Goal: Find specific page/section: Find specific page/section

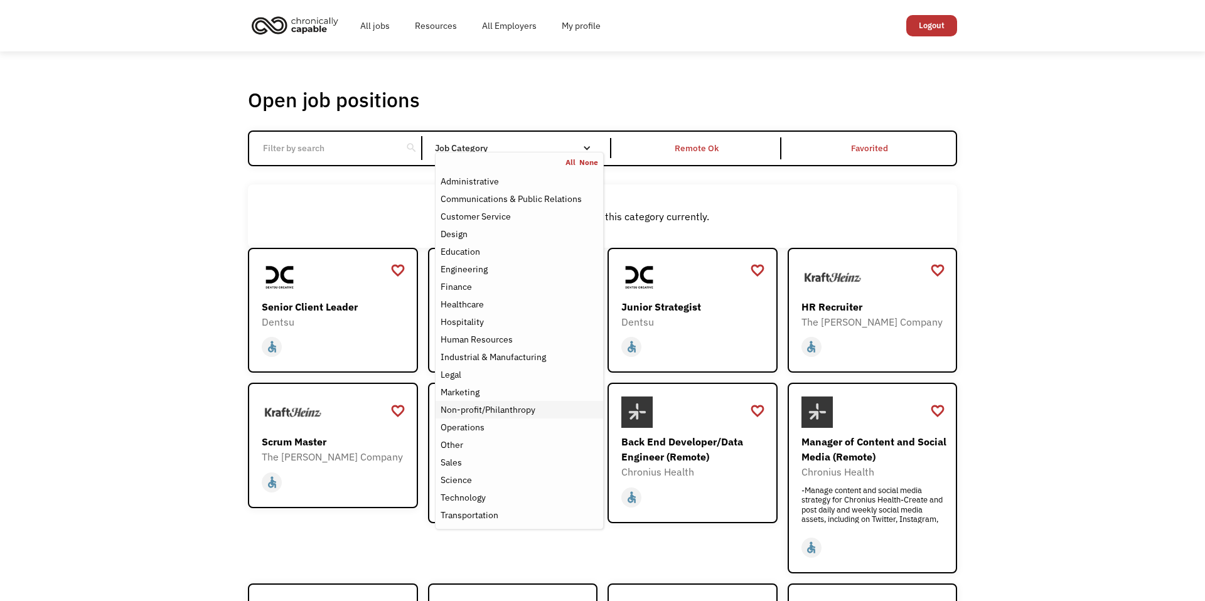
click at [538, 418] on link "Non-profit/Philanthropy" at bounding box center [520, 410] width 168 height 18
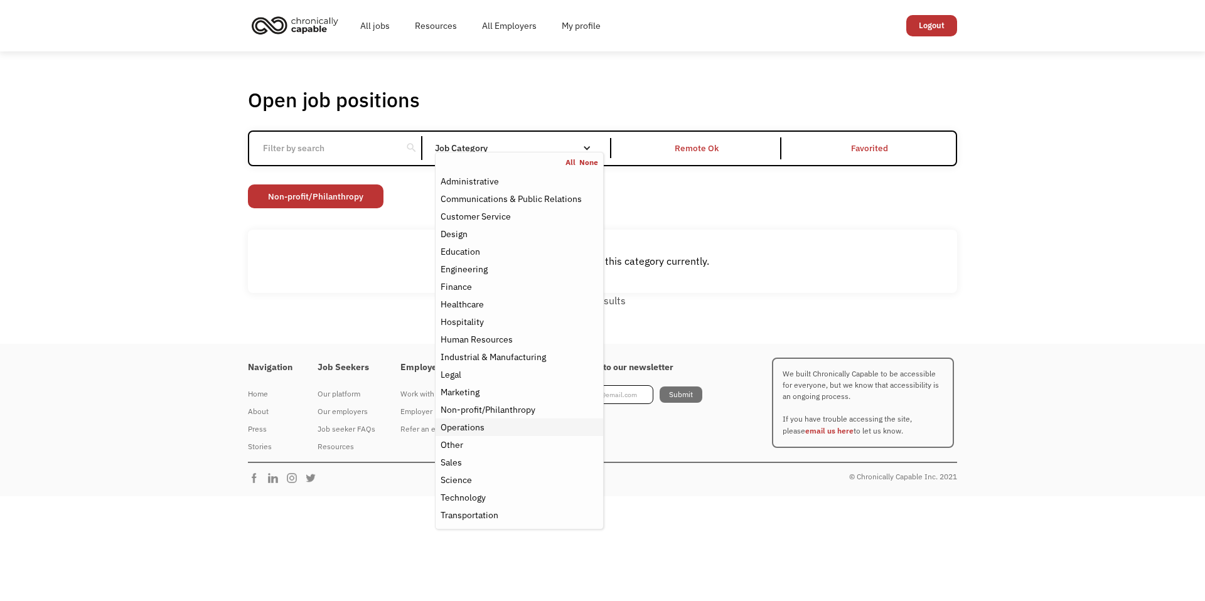
click at [512, 432] on div "Operations" at bounding box center [520, 427] width 158 height 15
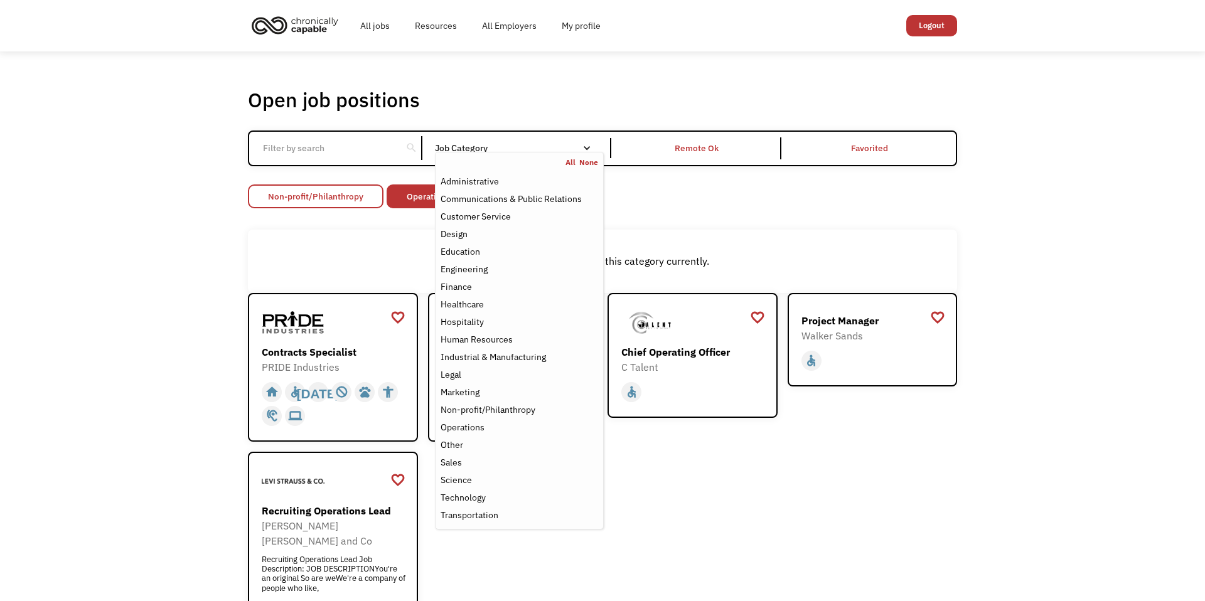
click at [368, 197] on link "Non-profit/Philanthropy" at bounding box center [316, 197] width 136 height 24
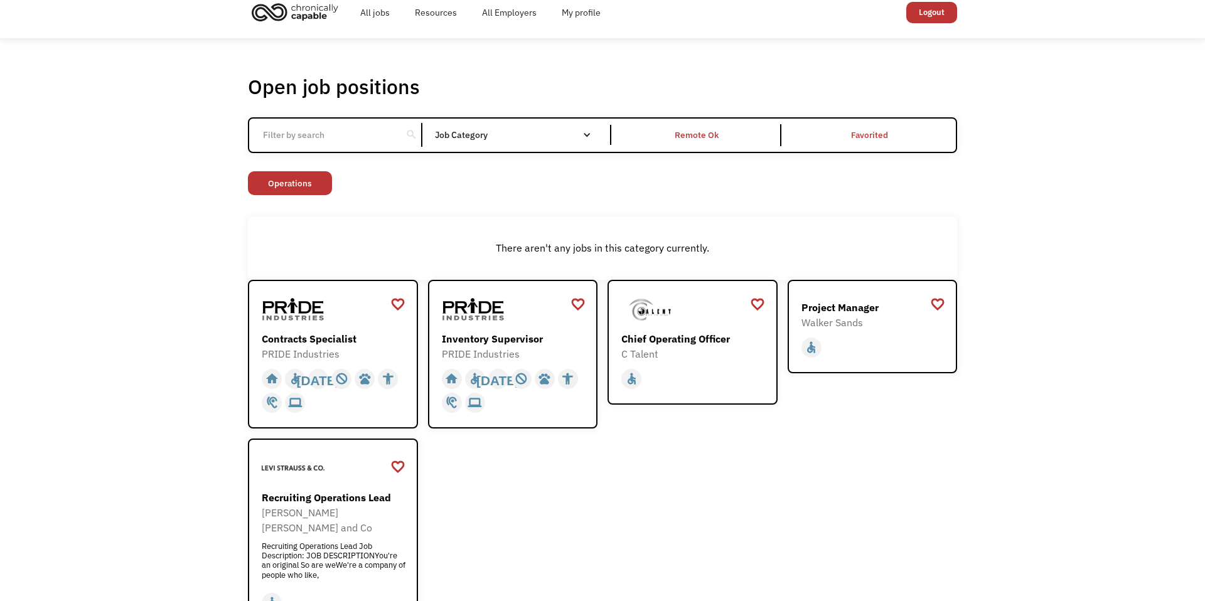
scroll to position [11, 0]
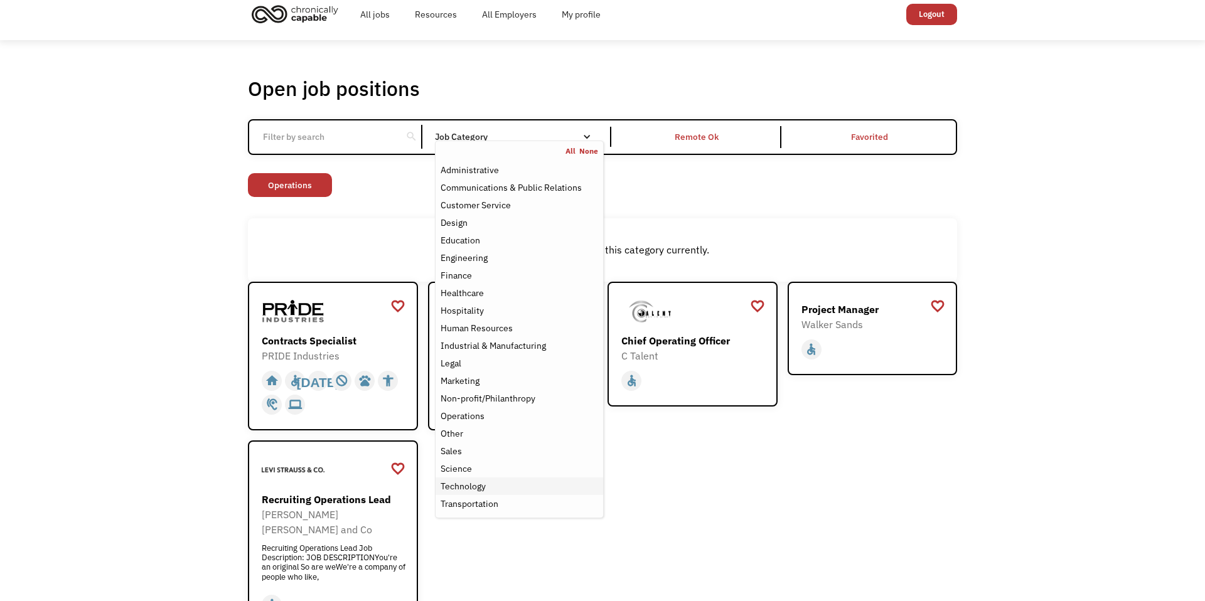
click at [499, 489] on div "Technology" at bounding box center [520, 486] width 158 height 15
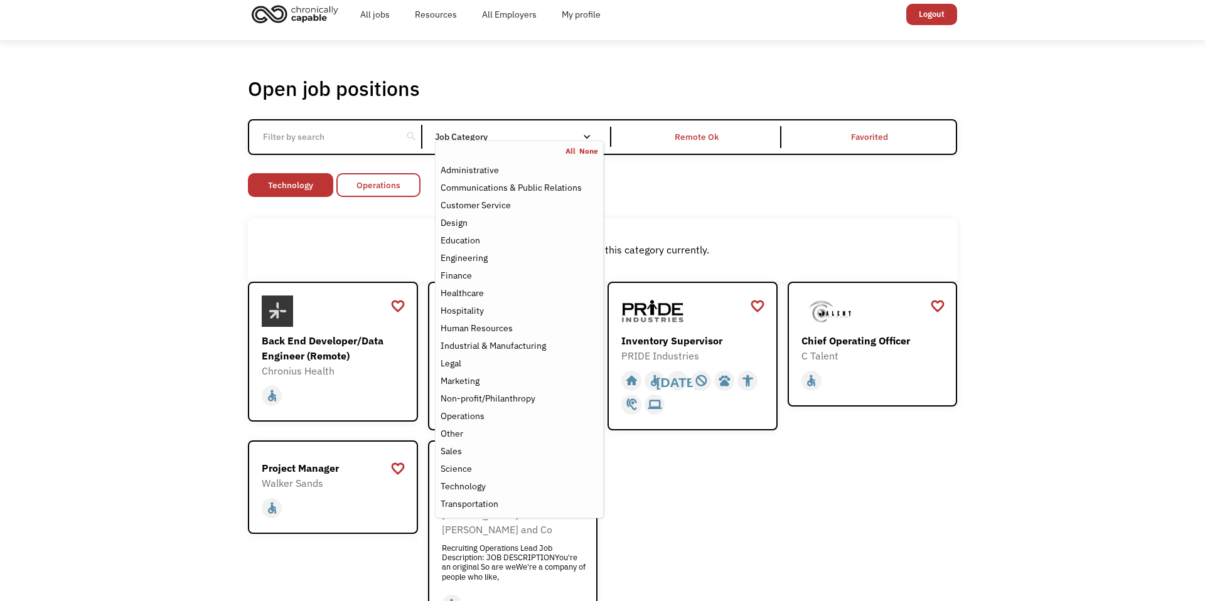
click at [355, 192] on link "Operations" at bounding box center [378, 185] width 84 height 24
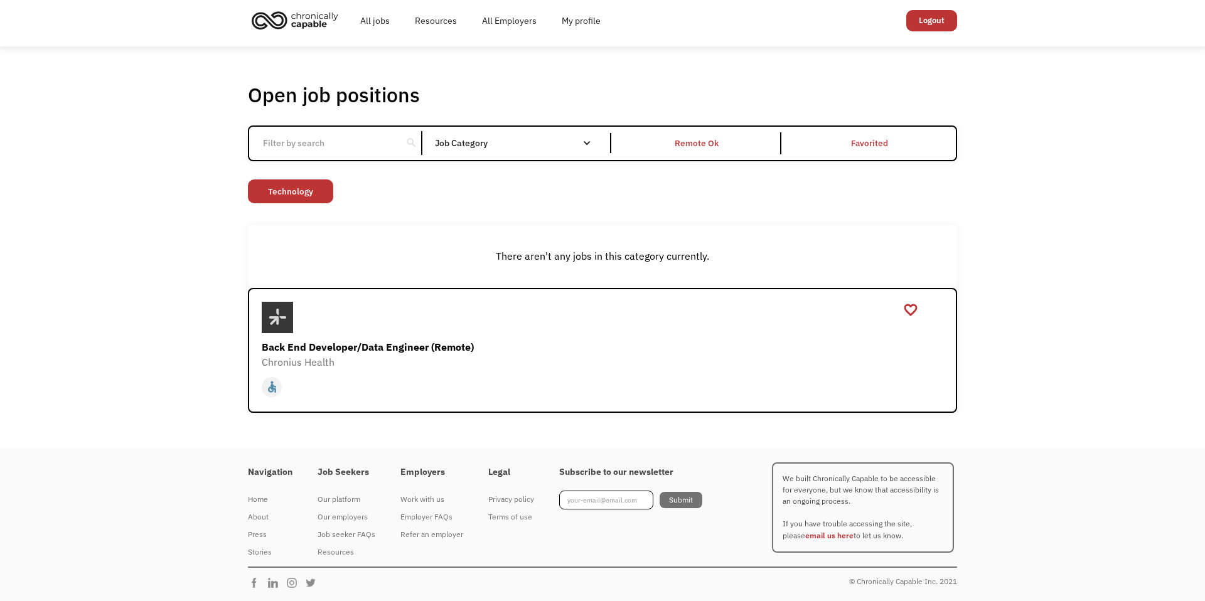
scroll to position [5, 0]
